Goal: Task Accomplishment & Management: Manage account settings

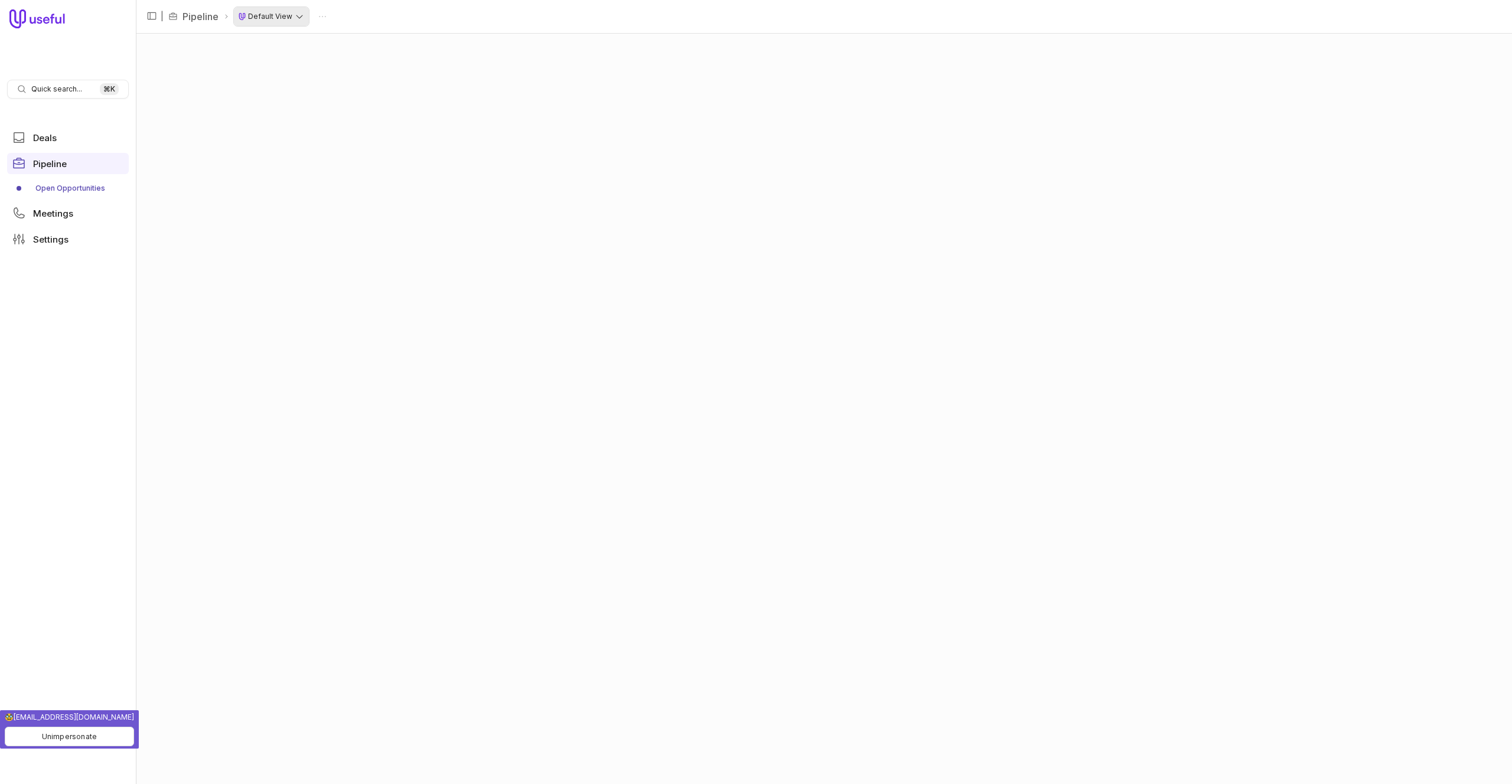
click at [296, 9] on html "Quick search... ⌘ K Deals Pipeline Open Opportunities Meetings Settings | Pipel…" at bounding box center [756, 392] width 1512 height 784
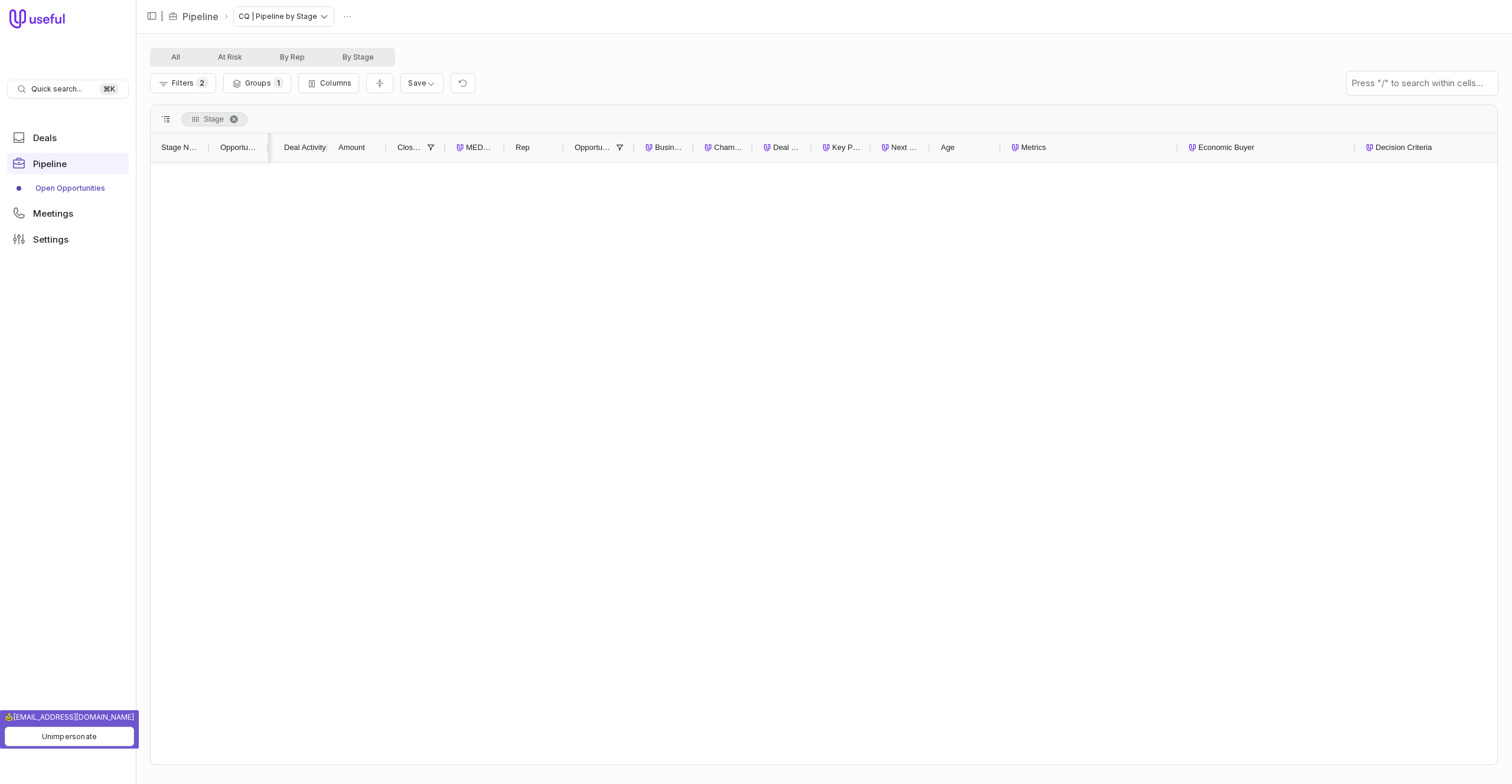
scroll to position [0, 4]
click at [267, 85] on span "Groups" at bounding box center [258, 83] width 26 height 9
click at [346, 148] on div "Stage" at bounding box center [396, 146] width 306 height 14
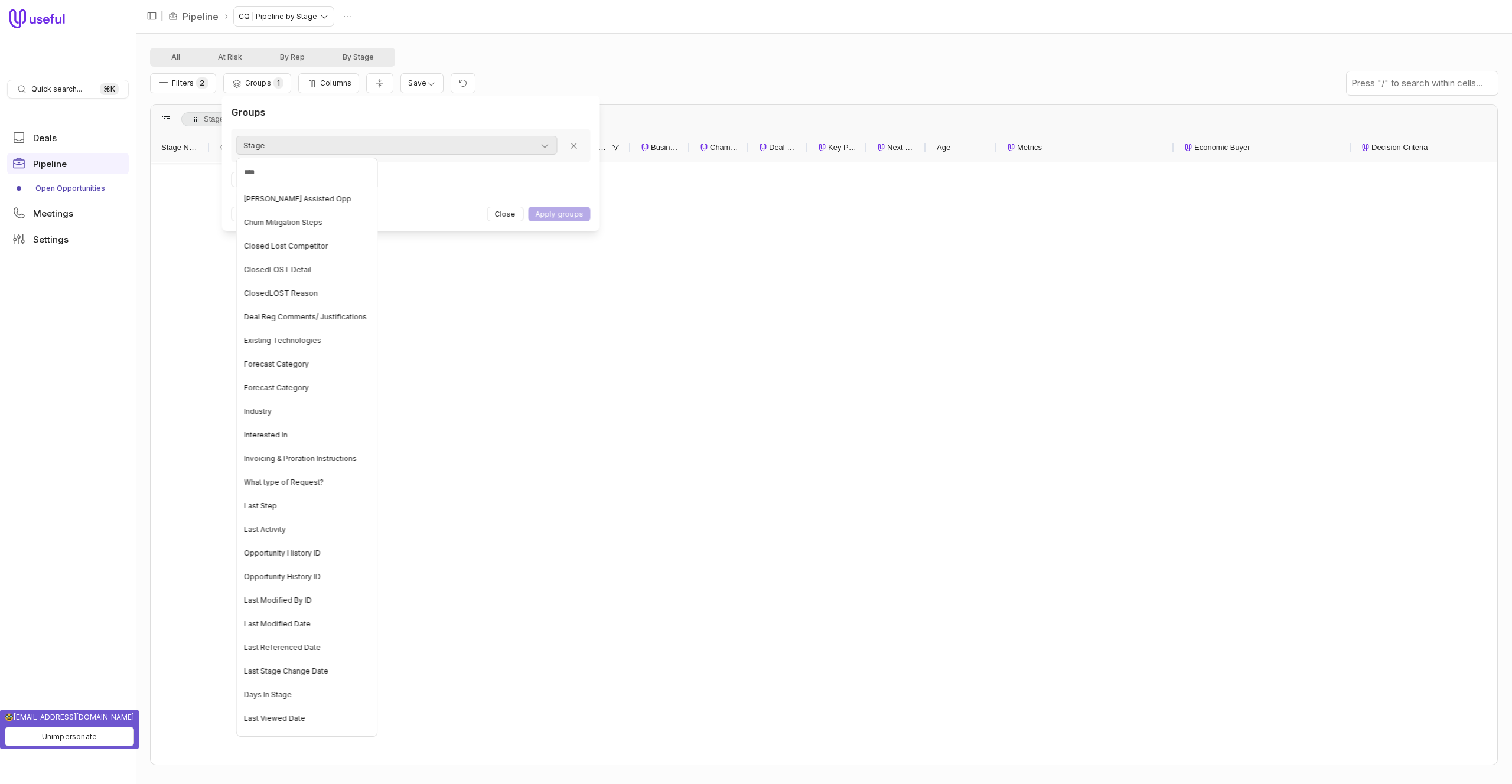
type input "*****"
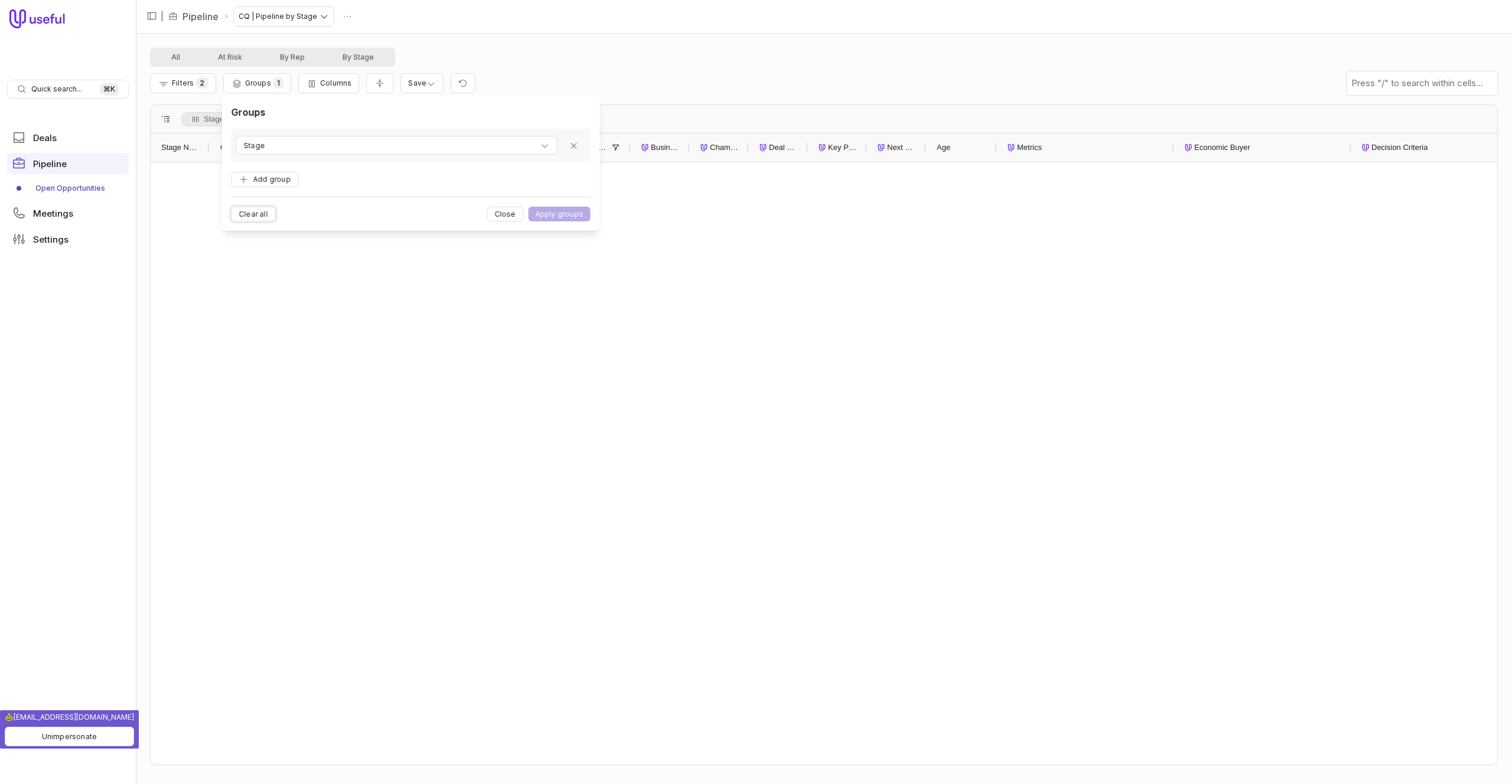
click at [261, 216] on button "Clear all" at bounding box center [254, 214] width 44 height 15
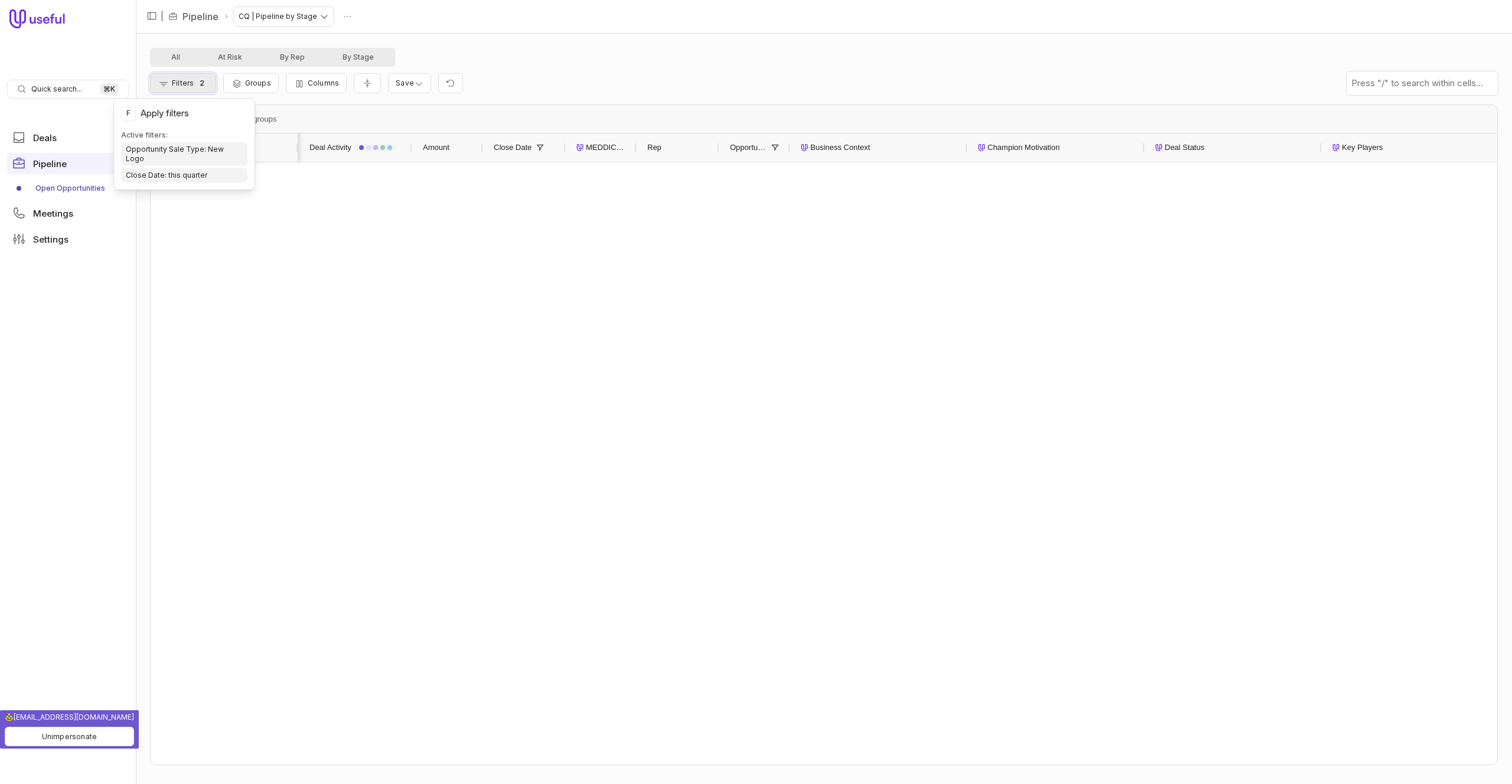
click at [198, 88] on button "Filters 2" at bounding box center [183, 83] width 66 height 20
click at [302, 20] on html "Quick search... ⌘ K Deals Pipeline Open Opportunities Meetings Settings | Pipel…" at bounding box center [756, 392] width 1512 height 784
drag, startPoint x: 304, startPoint y: 18, endPoint x: 304, endPoint y: 32, distance: 14.0
click at [304, 19] on html "Quick search... ⌘ K Deals Pipeline Open Opportunities Meetings Settings | Pipel…" at bounding box center [756, 392] width 1512 height 784
click at [303, 20] on html "Quick search... ⌘ K Deals Pipeline Open Opportunities Meetings Settings | Pipel…" at bounding box center [756, 392] width 1512 height 784
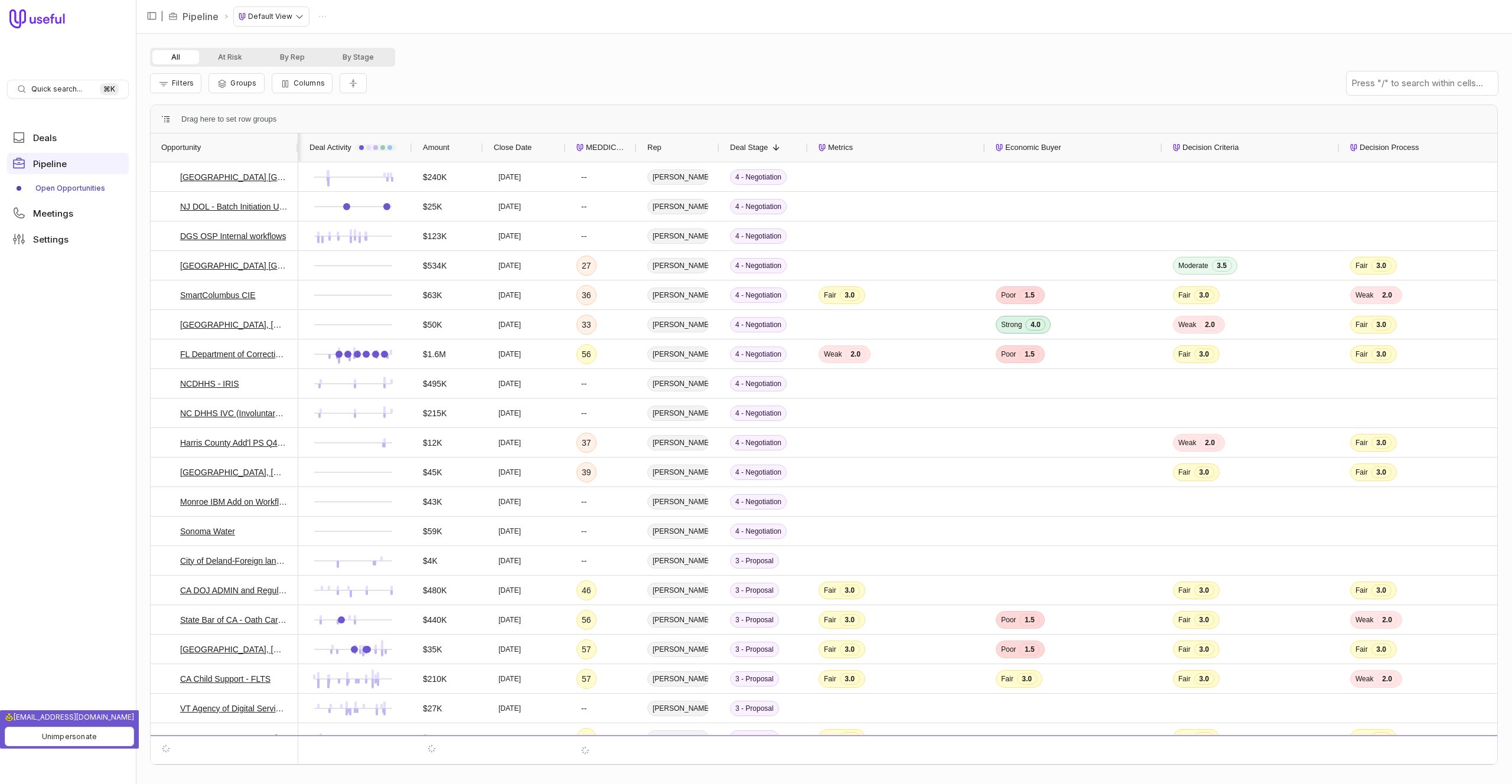
click at [290, 26] on html "Quick search... ⌘ K Deals Pipeline Open Opportunities Meetings Settings | Pipel…" at bounding box center [756, 392] width 1512 height 784
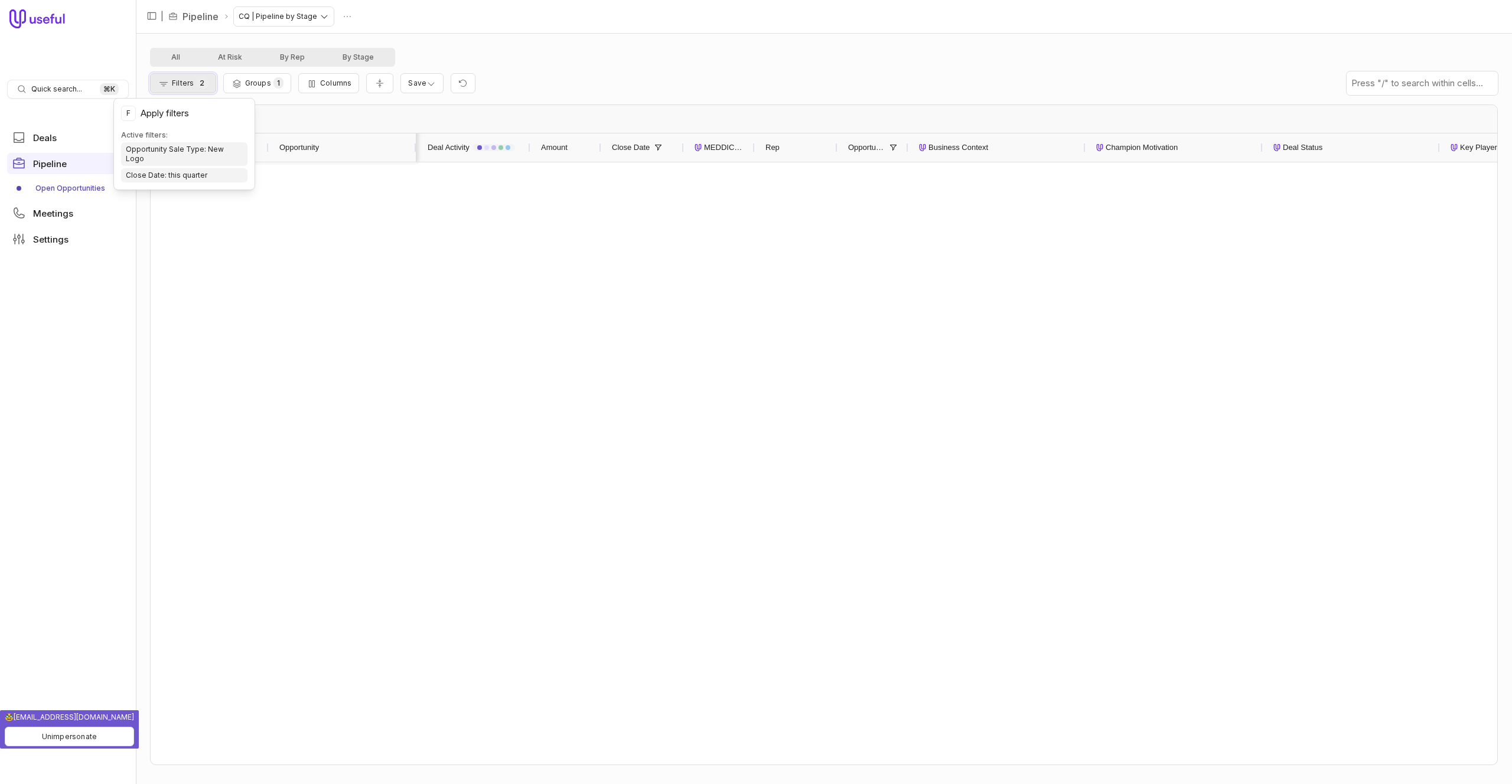
click at [198, 87] on span "2" at bounding box center [202, 83] width 12 height 11
click at [194, 232] on button "Clear all" at bounding box center [181, 236] width 44 height 15
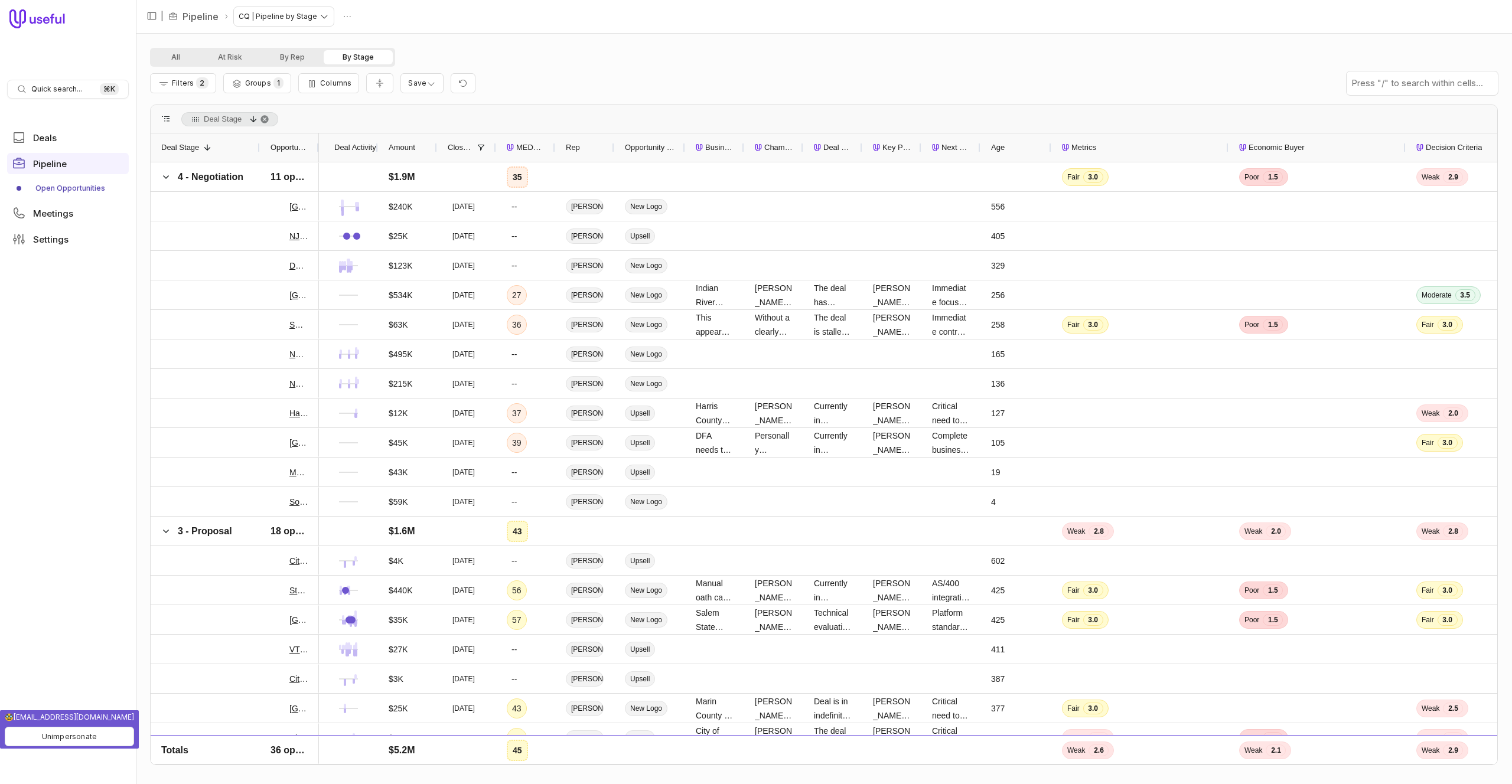
drag, startPoint x: 208, startPoint y: 146, endPoint x: 258, endPoint y: 145, distance: 50.0
click at [258, 145] on div at bounding box center [259, 148] width 5 height 28
click at [421, 83] on html "Quick search... ⌘ K Deals Pipeline Open Opportunities Meetings Settings | Pipel…" at bounding box center [756, 392] width 1512 height 784
click at [397, 112] on div "Save changes to this view" at bounding box center [382, 107] width 122 height 24
drag, startPoint x: 168, startPoint y: 57, endPoint x: 314, endPoint y: 33, distance: 148.0
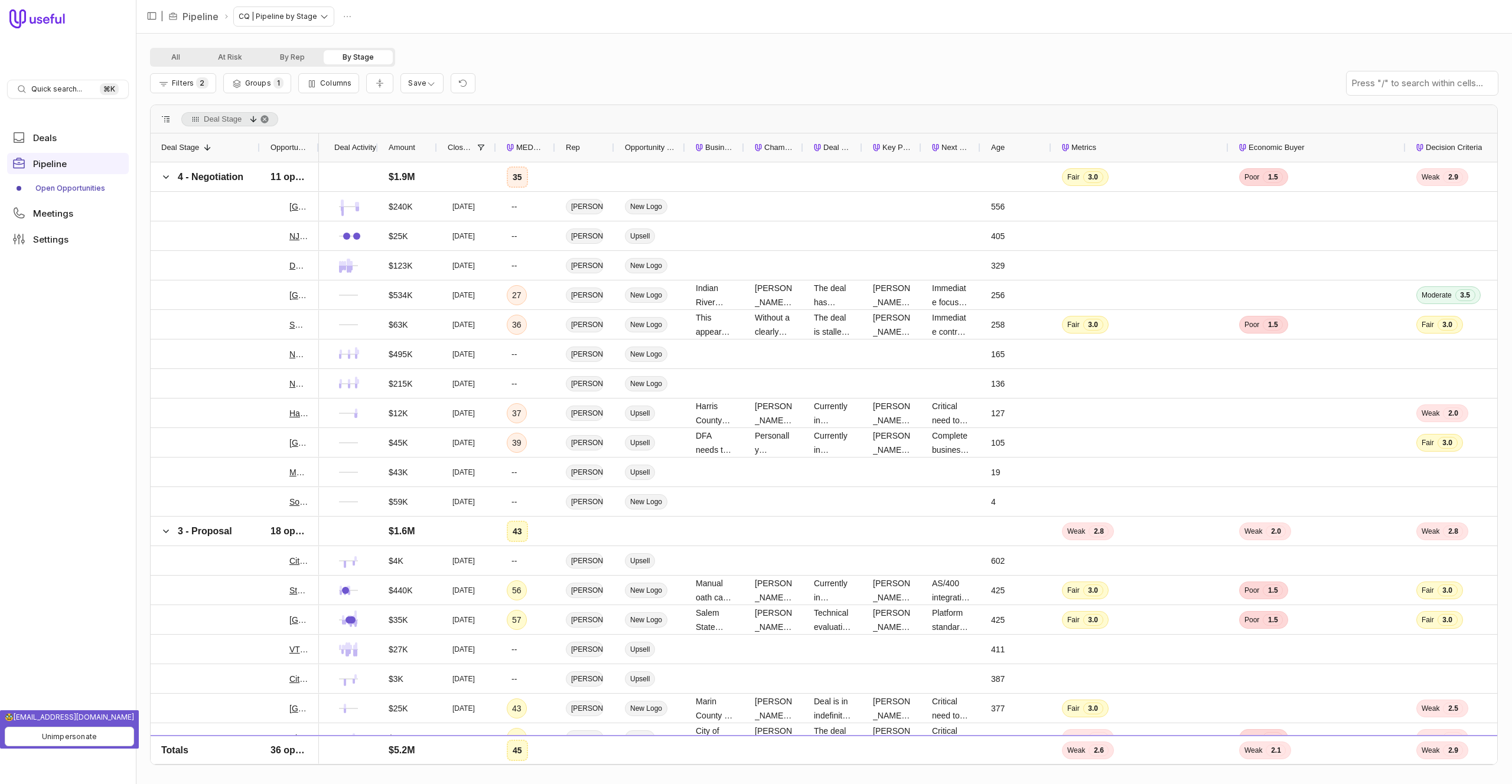
click at [169, 56] on button "All" at bounding box center [175, 57] width 46 height 14
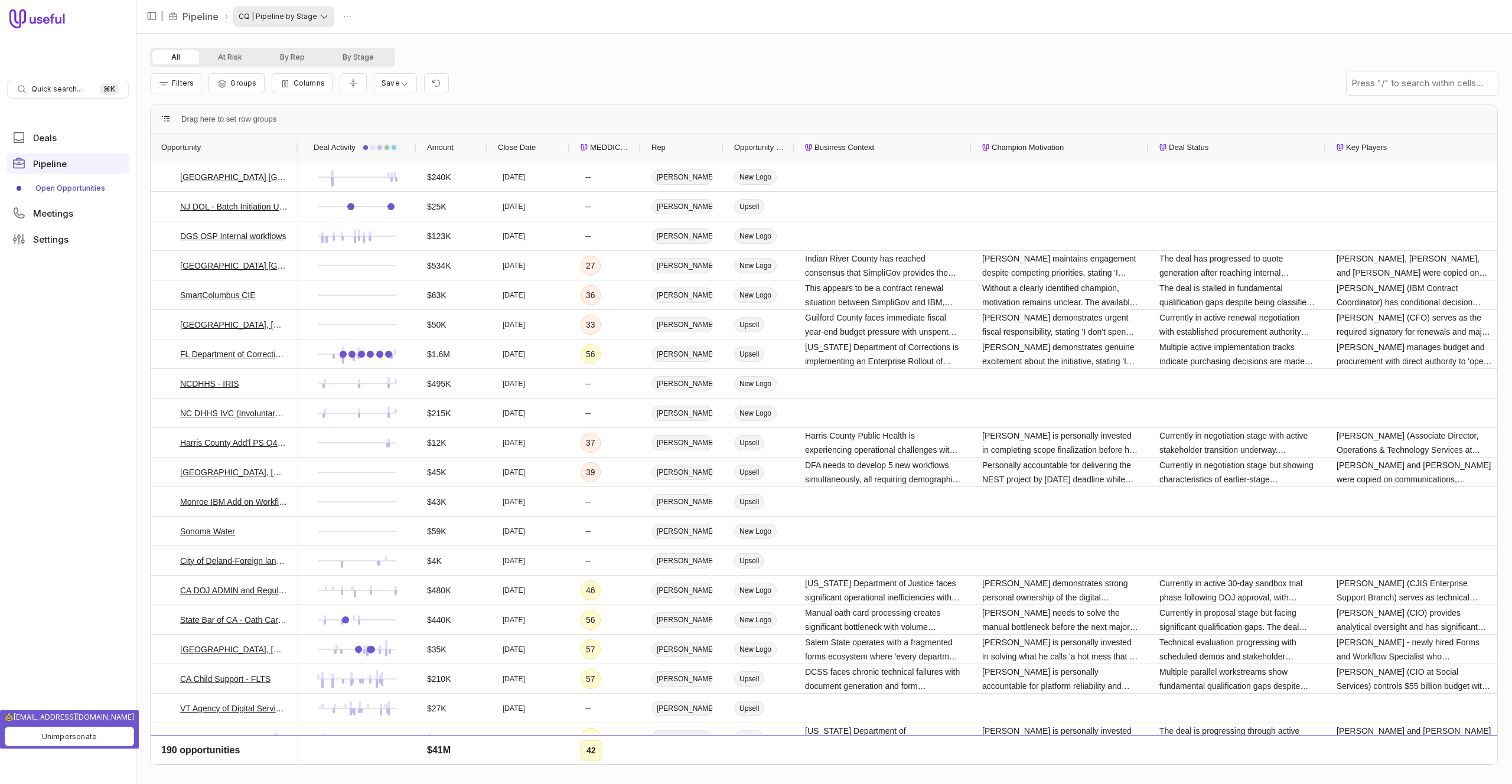
click at [298, 22] on html "Quick search... ⌘ K Deals Pipeline Open Opportunities Meetings Settings | Pipel…" at bounding box center [756, 392] width 1512 height 784
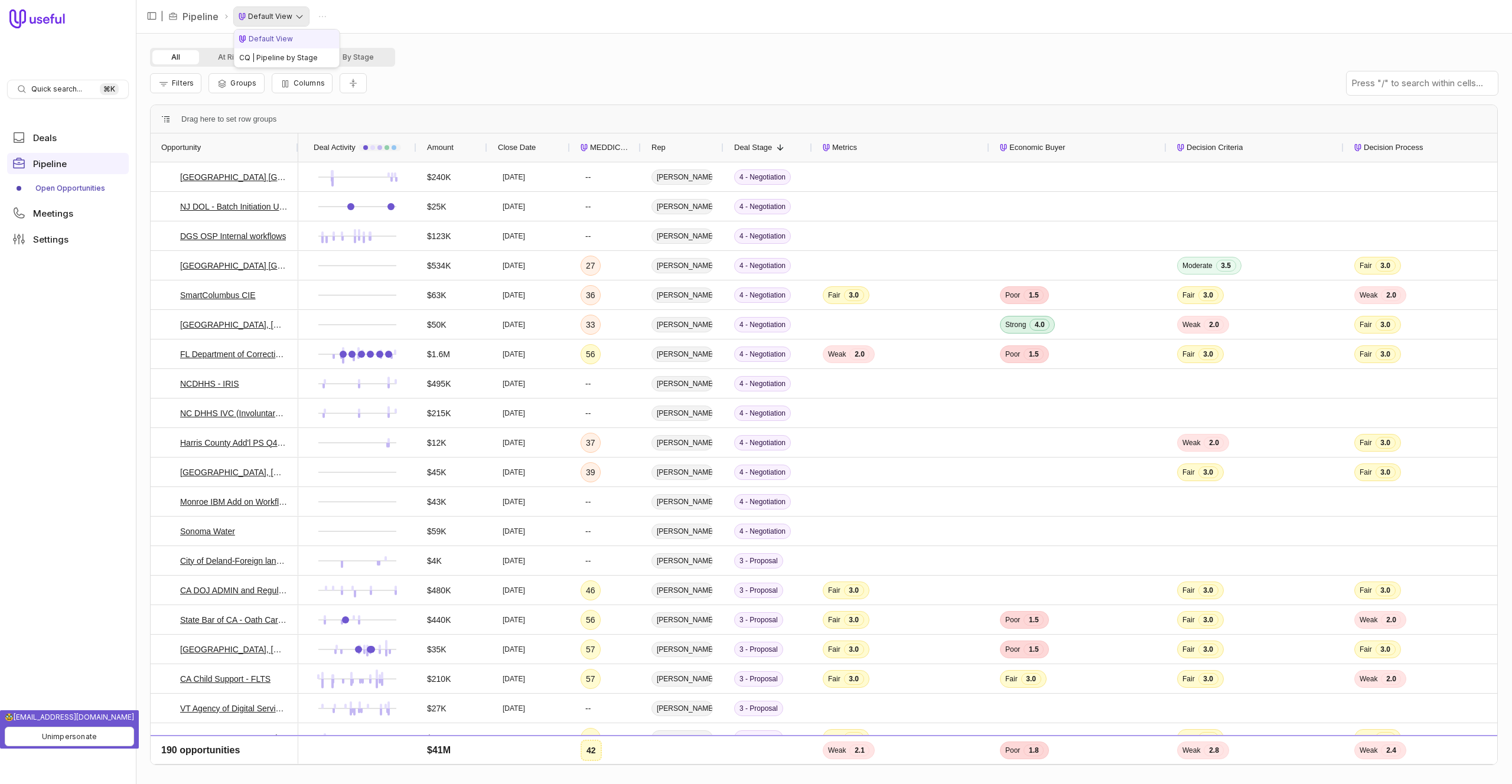
click at [289, 15] on html "Quick search... ⌘ K Deals Pipeline Open Opportunities Meetings Settings | Pipel…" at bounding box center [756, 392] width 1512 height 784
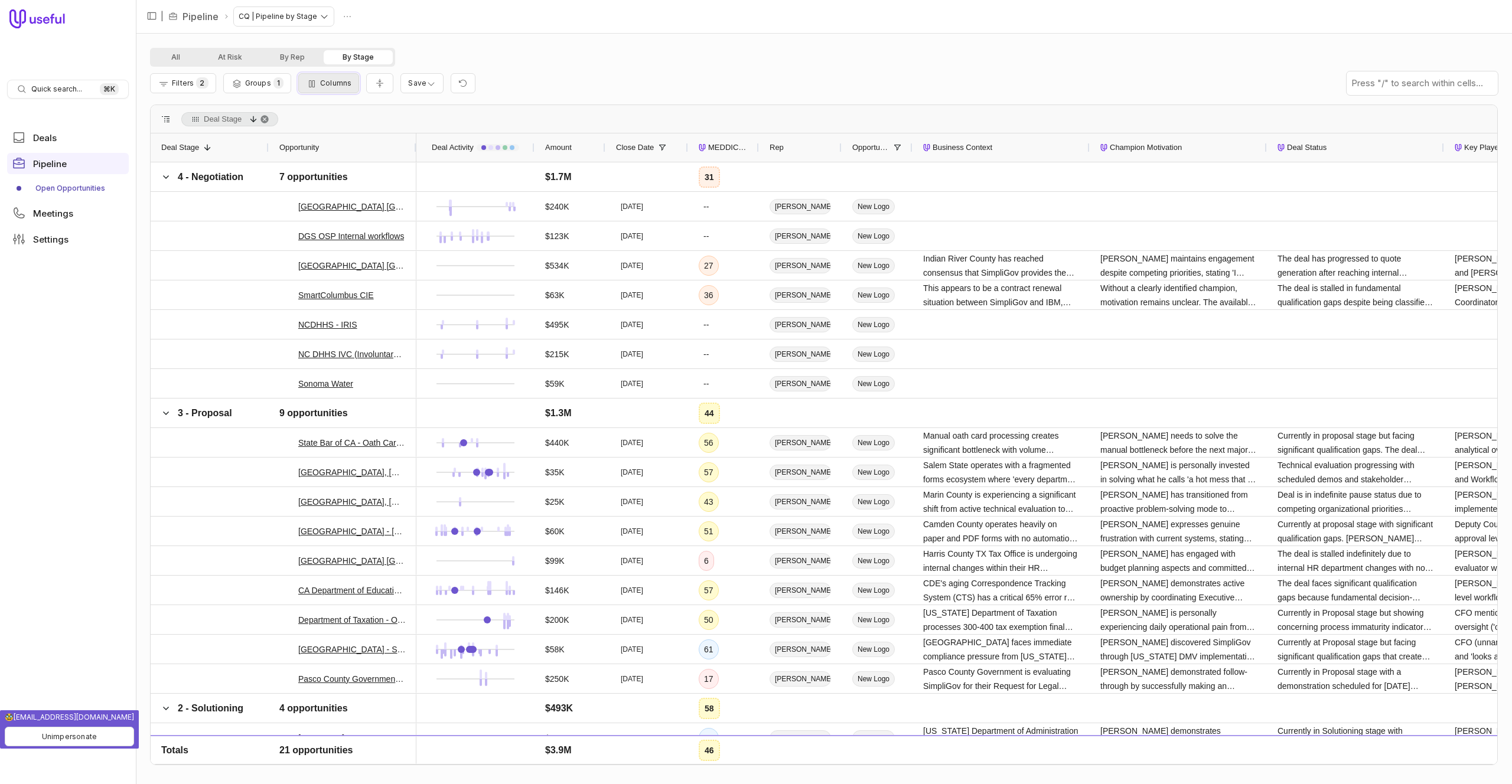
drag, startPoint x: 333, startPoint y: 85, endPoint x: 335, endPoint y: 91, distance: 6.3
click at [333, 85] on span "Columns" at bounding box center [335, 83] width 32 height 9
type input "*****"
click at [263, 83] on span "Groups" at bounding box center [258, 83] width 26 height 9
click at [301, 144] on div "Deal Stage" at bounding box center [396, 146] width 306 height 14
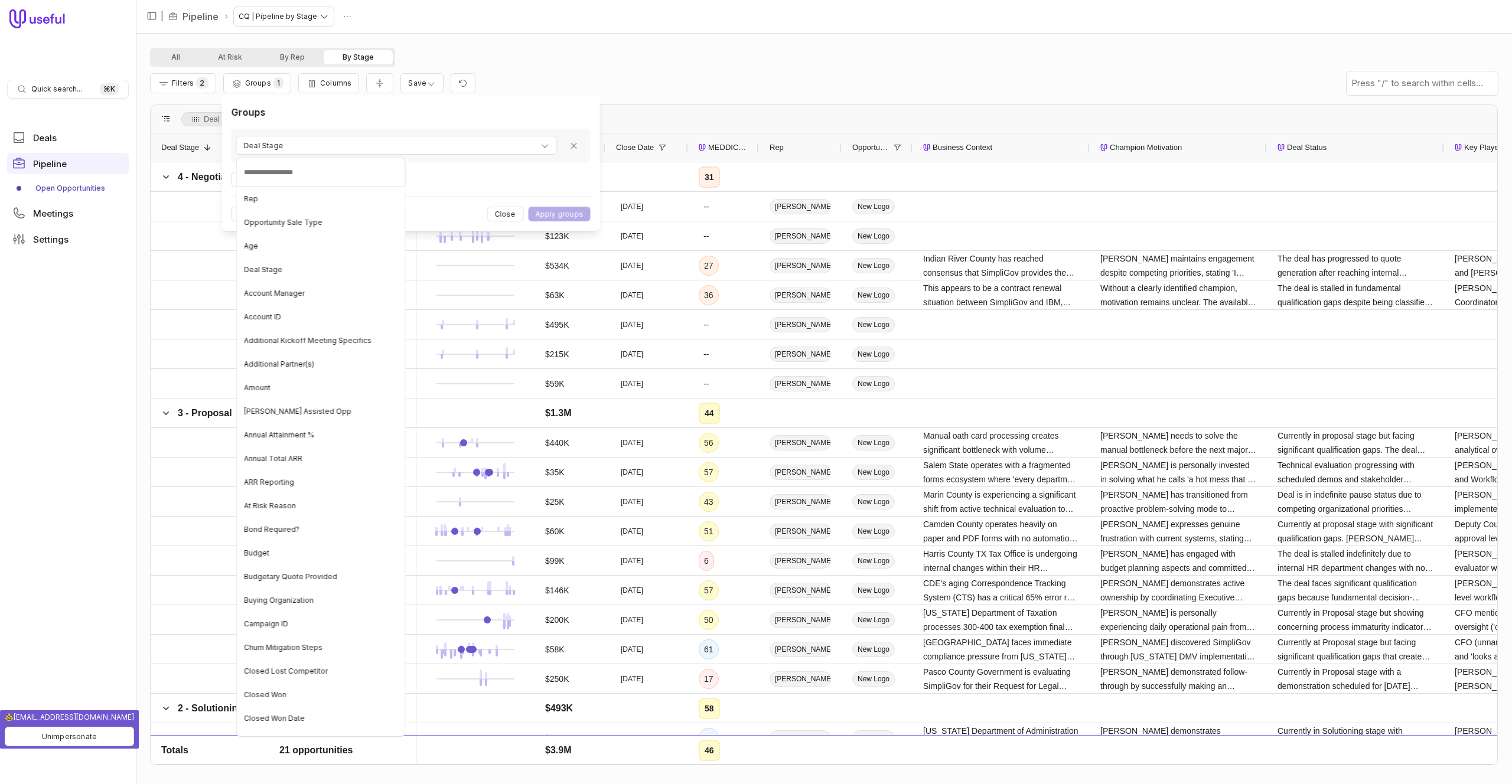
click at [457, 118] on html "Quick search... ⌘ K Deals Pipeline Open Opportunities Meetings Settings | Pipel…" at bounding box center [756, 392] width 1512 height 784
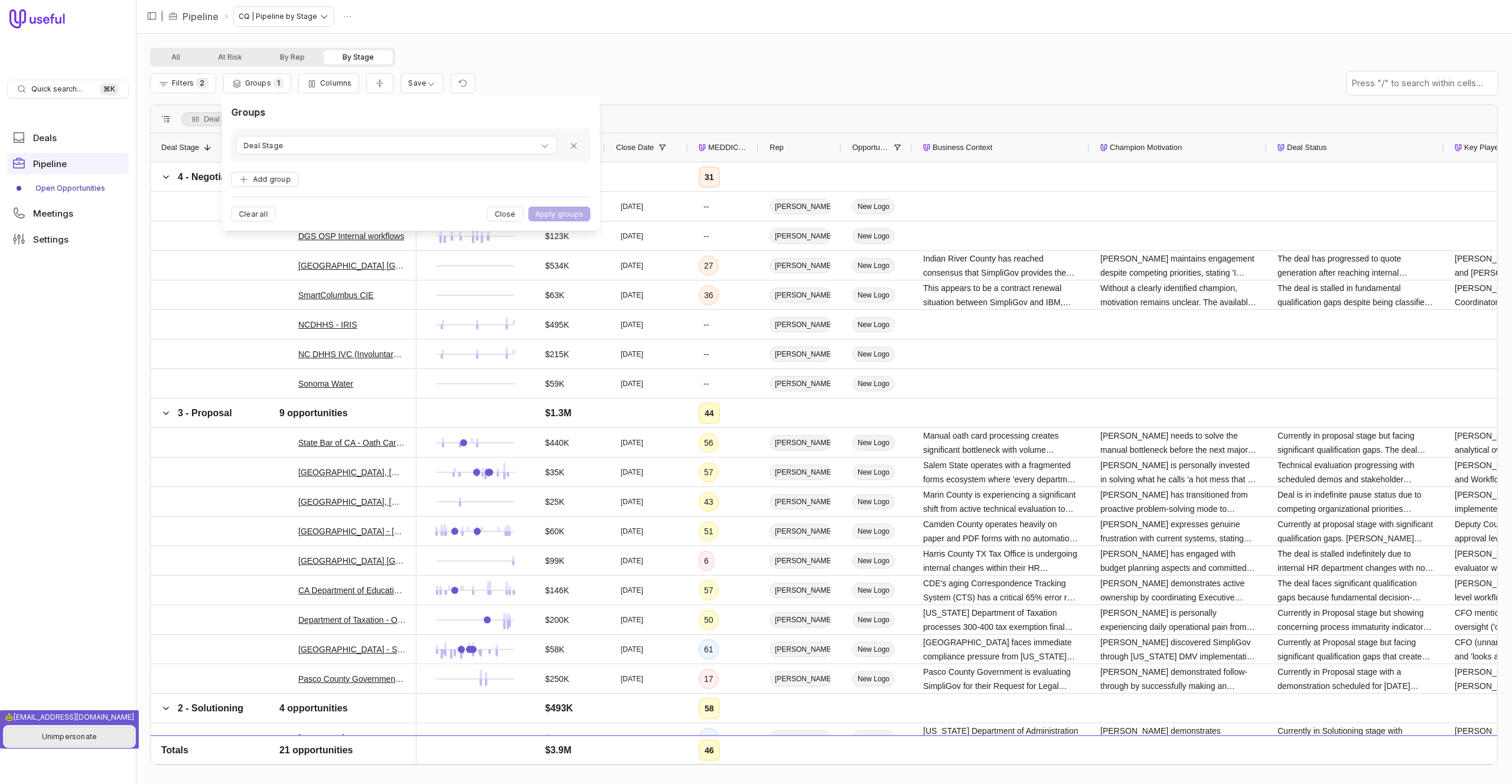
click at [66, 734] on button "Unimpersonate" at bounding box center [69, 736] width 129 height 19
